Goal: Task Accomplishment & Management: Manage account settings

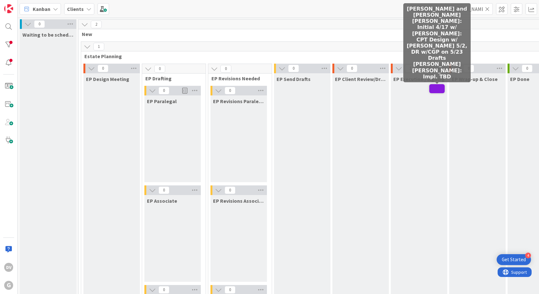
click at [436, 88] on span at bounding box center [436, 88] width 15 height 9
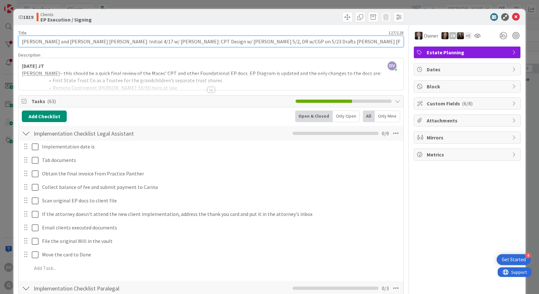
click at [299, 41] on input "[PERSON_NAME] and [PERSON_NAME] [PERSON_NAME]: Initial 4/17 w/ [PERSON_NAME]: C…" at bounding box center [210, 42] width 385 height 12
type input "[PERSON_NAME] and [PERSON_NAME] [PERSON_NAME]: Initial 4/17 w/ [PERSON_NAME]: C…"
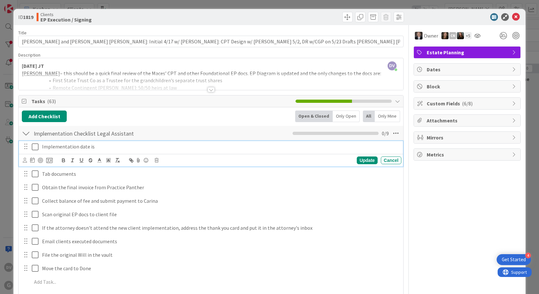
click at [90, 147] on p "Implementation date is" at bounding box center [220, 146] width 357 height 7
click at [33, 146] on icon at bounding box center [37, 147] width 10 height 8
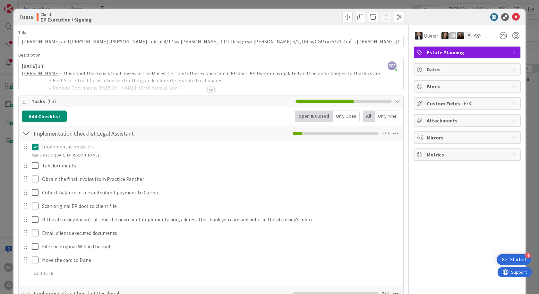
click at [36, 147] on icon at bounding box center [37, 147] width 10 height 8
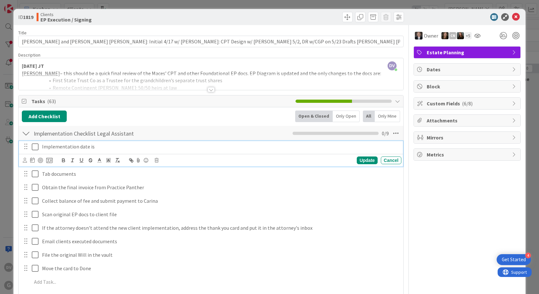
click at [110, 151] on div "Implementation date is" at bounding box center [220, 146] width 362 height 11
click at [360, 160] on div "Update" at bounding box center [367, 160] width 21 height 8
click at [37, 147] on icon at bounding box center [37, 147] width 10 height 8
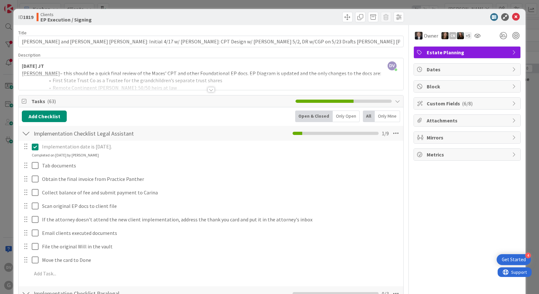
scroll to position [32, 0]
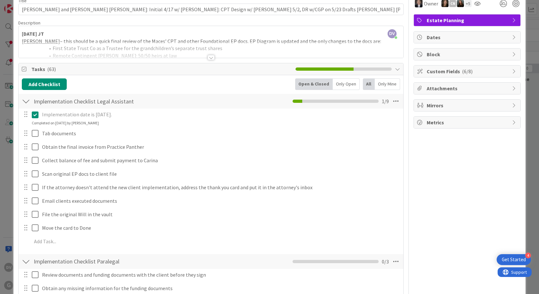
click at [208, 58] on div at bounding box center [211, 57] width 7 height 5
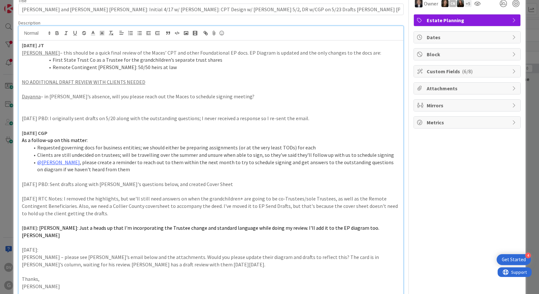
click at [232, 95] on p "[PERSON_NAME] – in [PERSON_NAME]’s absence, will you please reach out the Maces…" at bounding box center [211, 96] width 378 height 7
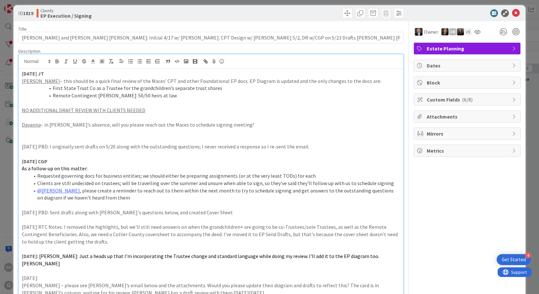
scroll to position [0, 0]
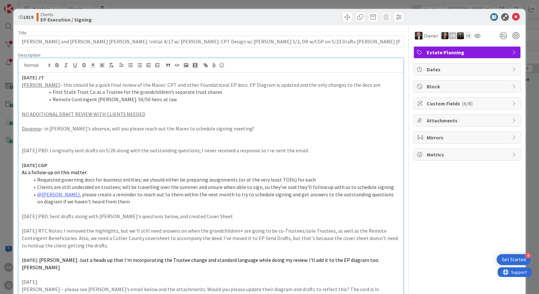
click at [439, 66] on span "Dates" at bounding box center [468, 69] width 82 height 8
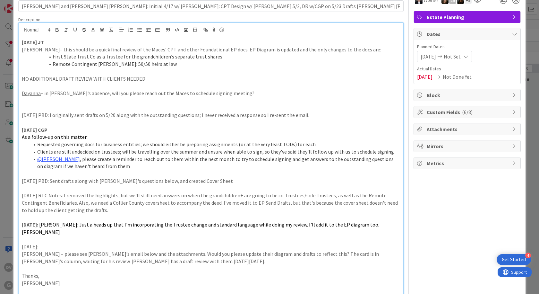
scroll to position [32, 0]
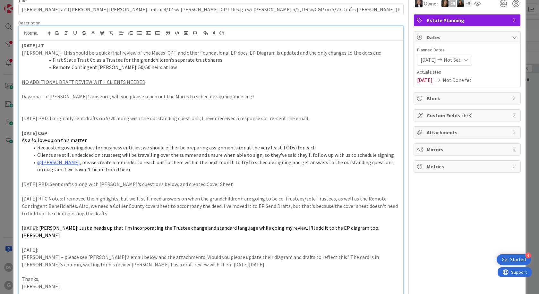
click at [235, 96] on p "[PERSON_NAME] – in [PERSON_NAME]’s absence, will you please reach out the Maces…" at bounding box center [211, 96] width 378 height 7
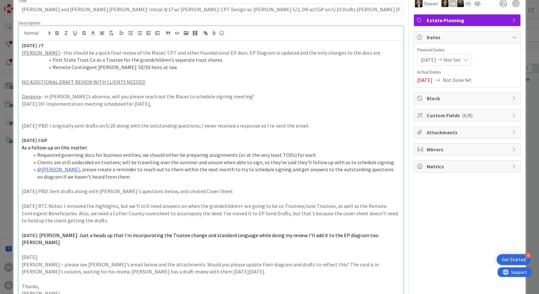
click at [238, 91] on p at bounding box center [211, 88] width 378 height 7
click at [238, 97] on p "[PERSON_NAME] – in [PERSON_NAME]’s absence, will you please reach out the Maces…" at bounding box center [211, 96] width 378 height 7
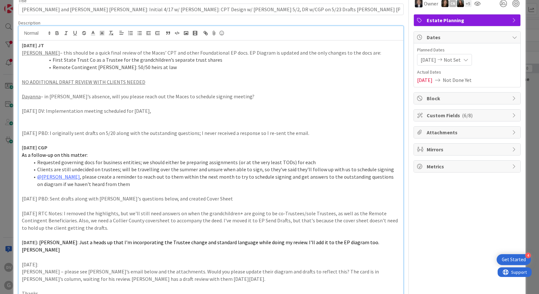
click at [179, 113] on p "[DATE] DV: Implementation meeting scheduled for [DATE]," at bounding box center [211, 110] width 378 height 7
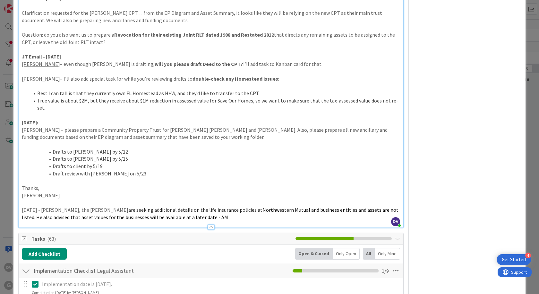
scroll to position [963, 0]
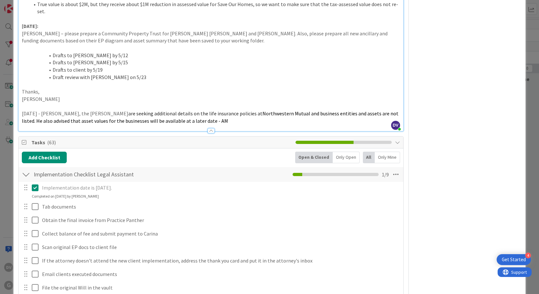
click at [38, 184] on icon at bounding box center [37, 188] width 10 height 8
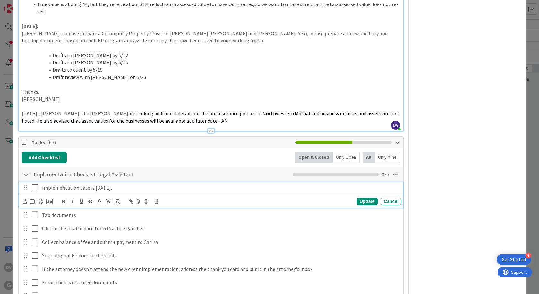
click at [97, 184] on p "Implementation date is [DATE]." at bounding box center [220, 187] width 357 height 7
click at [105, 184] on p "Implementation date is [DATE]." at bounding box center [220, 187] width 357 height 7
click at [35, 184] on icon at bounding box center [37, 188] width 10 height 8
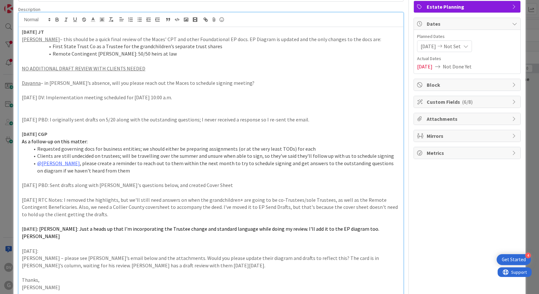
scroll to position [0, 0]
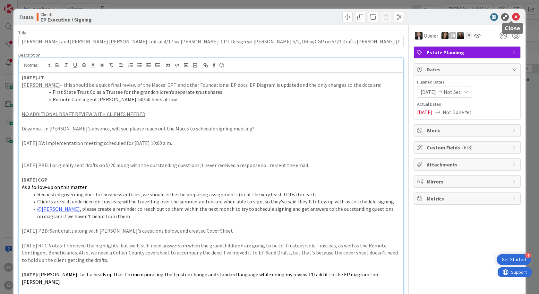
click at [512, 18] on icon at bounding box center [516, 17] width 8 height 8
